Goal: Find specific page/section: Find specific page/section

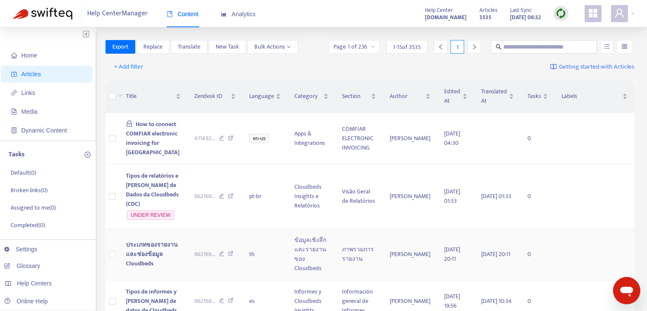
drag, startPoint x: 42, startPoint y: 265, endPoint x: 131, endPoint y: 261, distance: 89.5
click at [40, 265] on link "Glossary" at bounding box center [22, 265] width 36 height 7
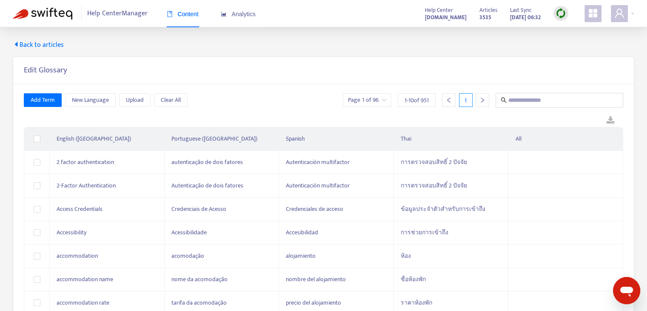
drag, startPoint x: 377, startPoint y: 103, endPoint x: 398, endPoint y: 96, distance: 21.9
click at [377, 103] on input "search" at bounding box center [367, 100] width 38 height 13
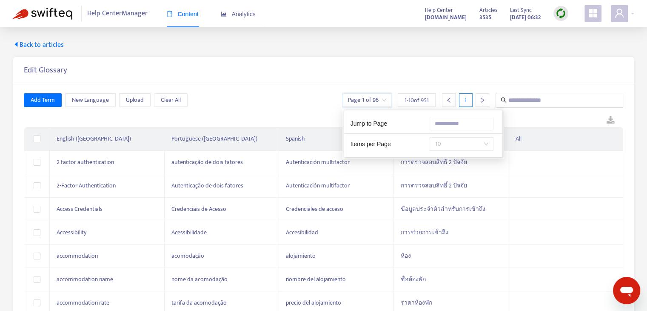
drag, startPoint x: 448, startPoint y: 142, endPoint x: 456, endPoint y: 147, distance: 9.7
click at [449, 143] on span "10" at bounding box center [462, 143] width 54 height 13
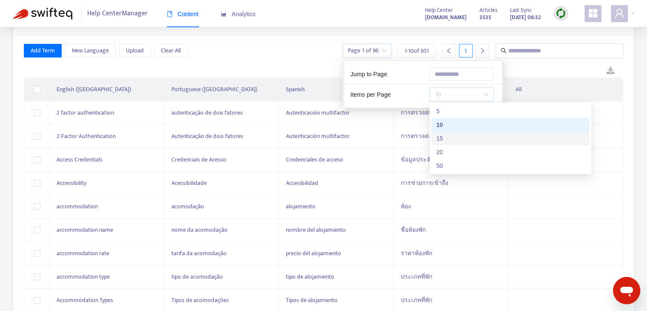
scroll to position [94, 0]
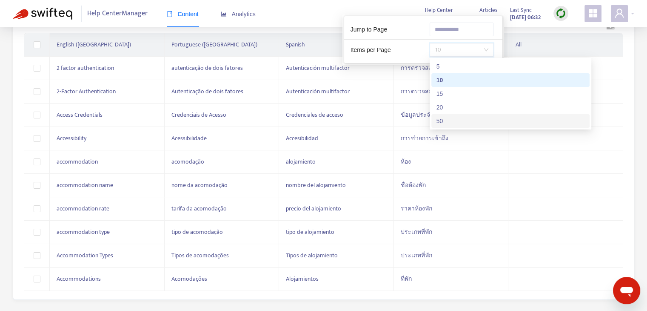
click at [468, 122] on div "50" at bounding box center [511, 120] width 148 height 9
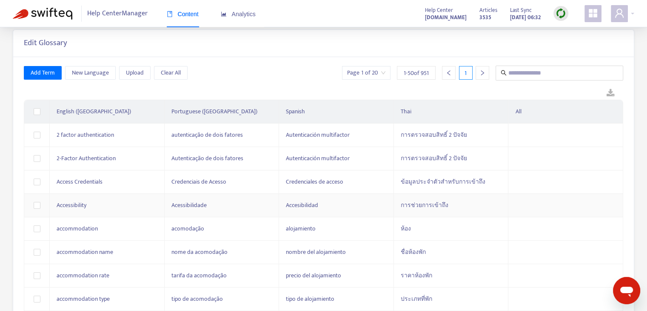
scroll to position [0, 0]
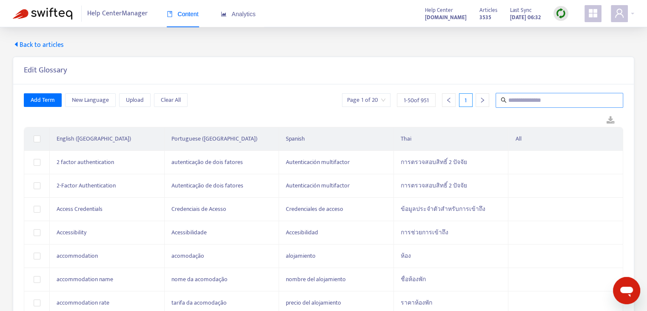
click at [555, 101] on input "text" at bounding box center [560, 100] width 103 height 11
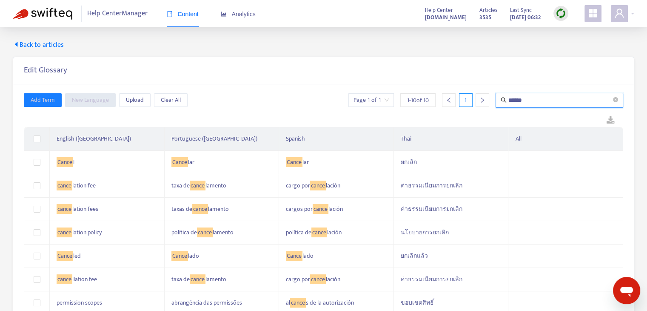
type input "******"
